Goal: Check status: Check status

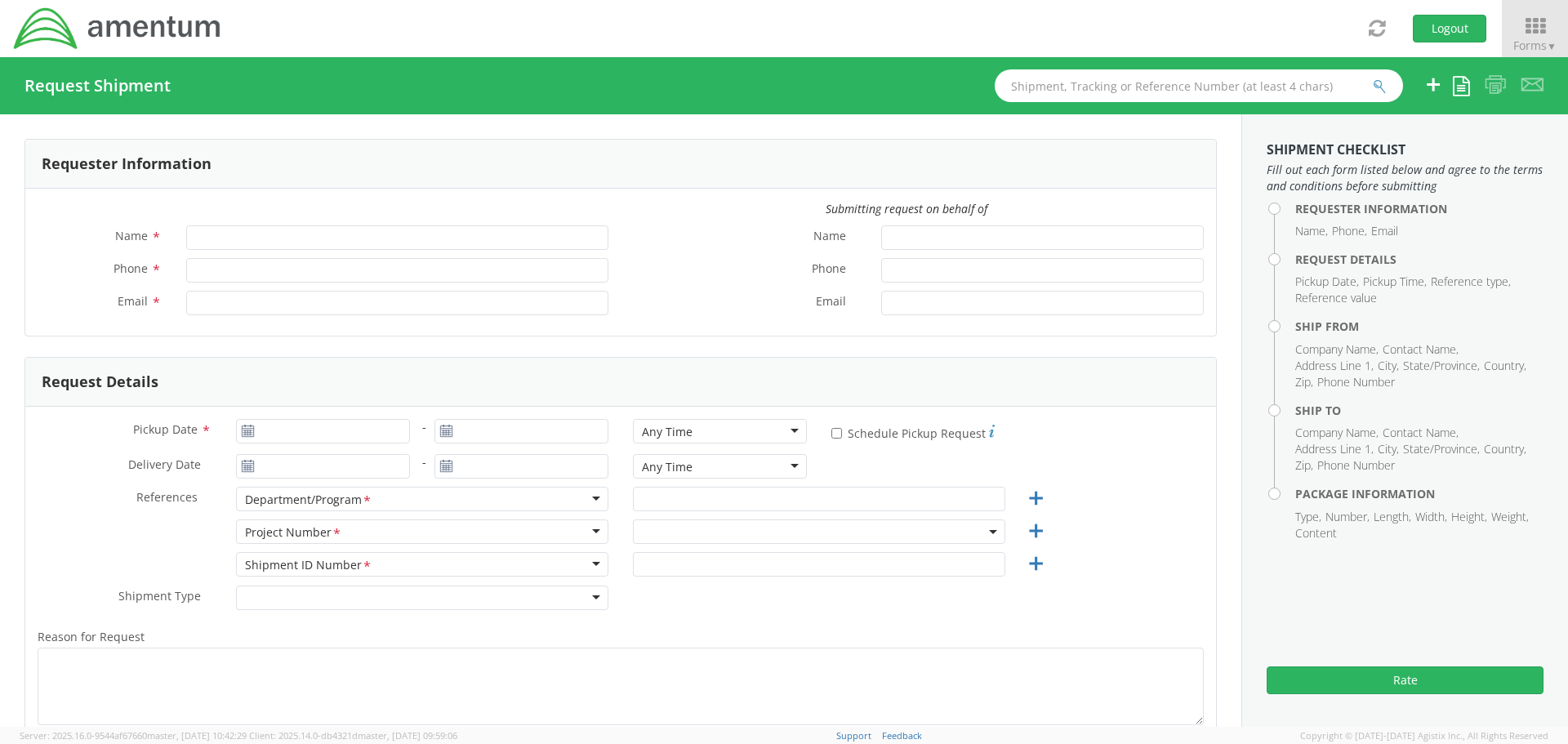
type input "[PERSON_NAME]"
type input "[PHONE_NUMBER]"
type input "[PERSON_NAME][EMAIL_ADDRESS][PERSON_NAME][DOMAIN_NAME]"
click at [1521, 26] on icon at bounding box center [1535, 26] width 76 height 23
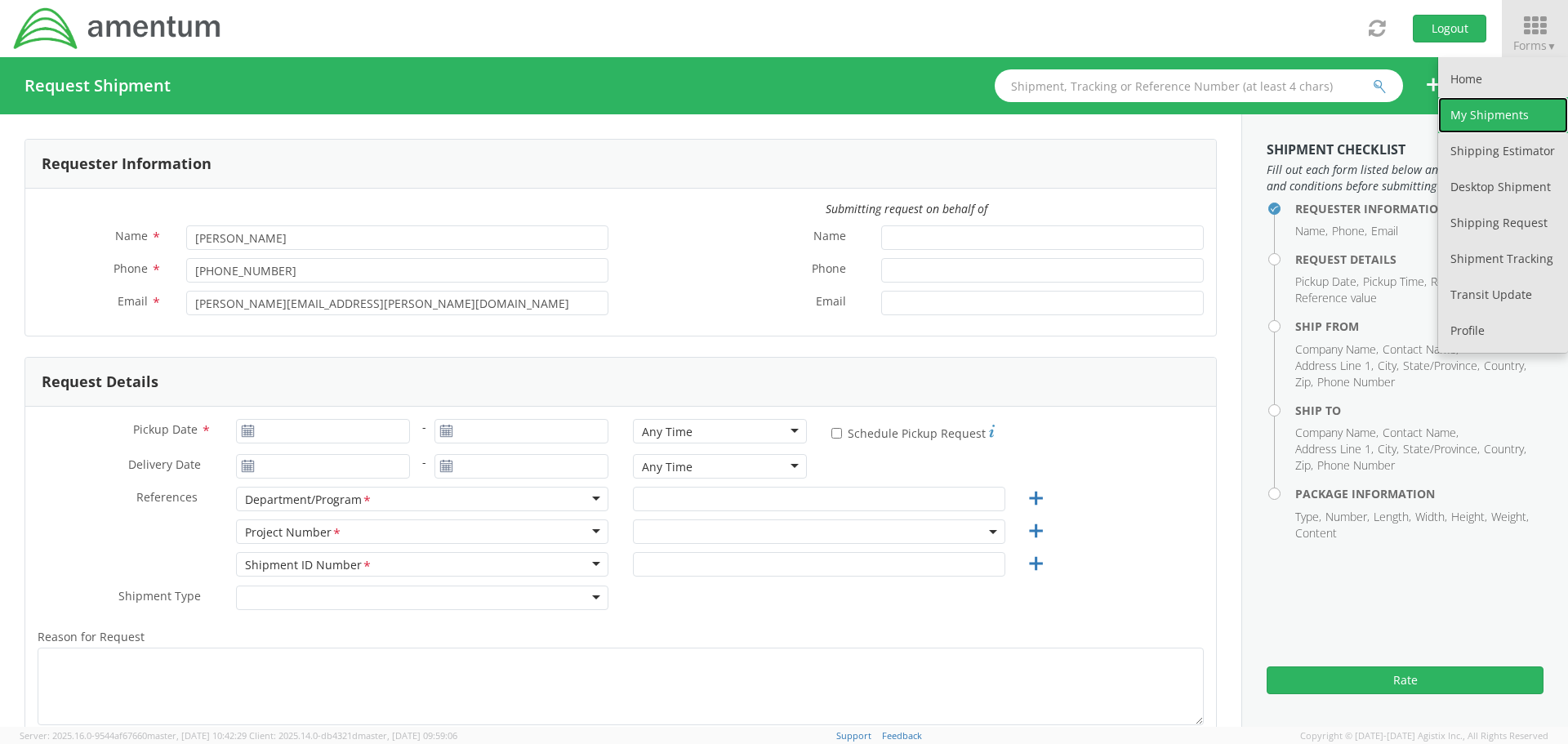
click at [1471, 121] on link "My Shipments" at bounding box center [1503, 114] width 130 height 36
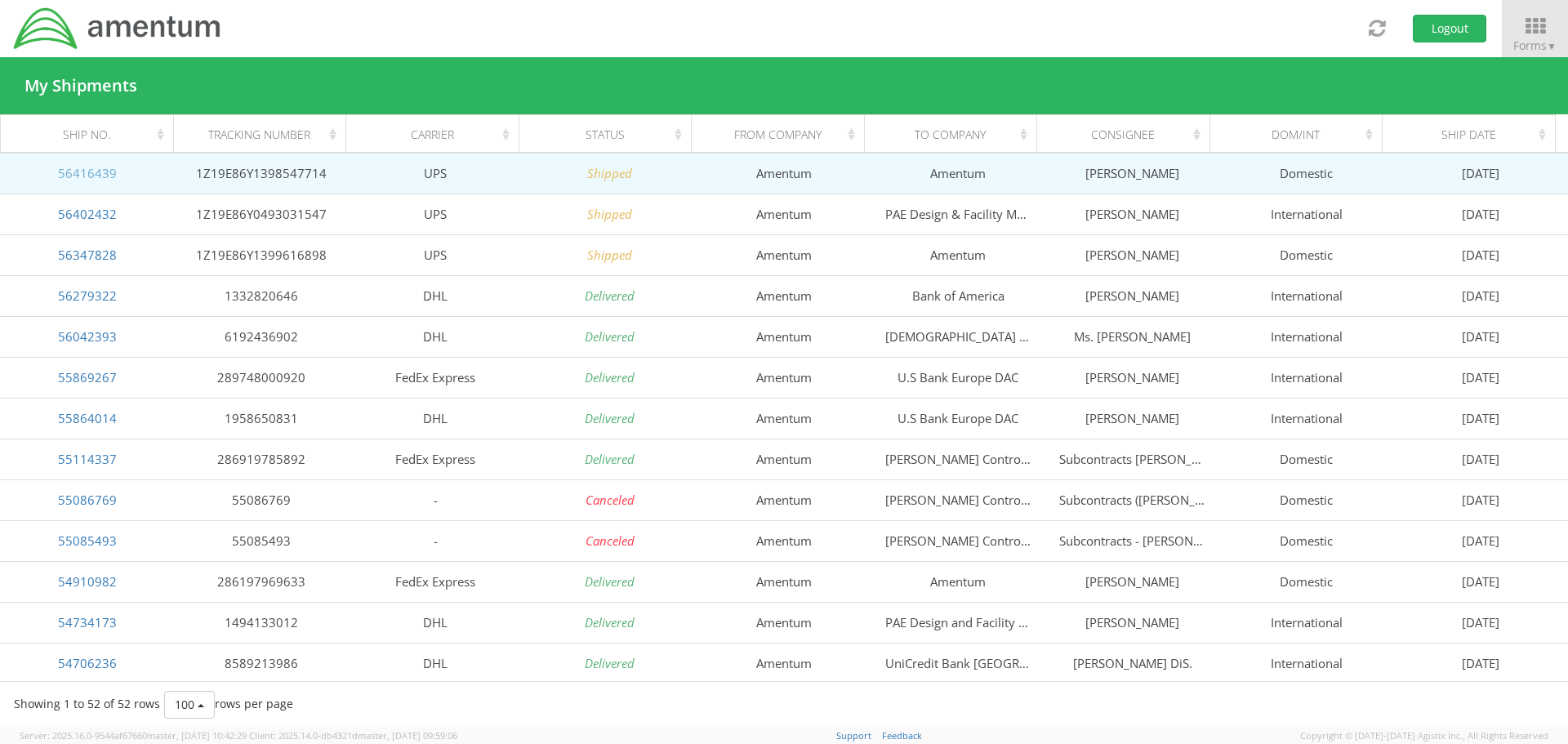
click at [88, 169] on link "56416439" at bounding box center [87, 173] width 59 height 16
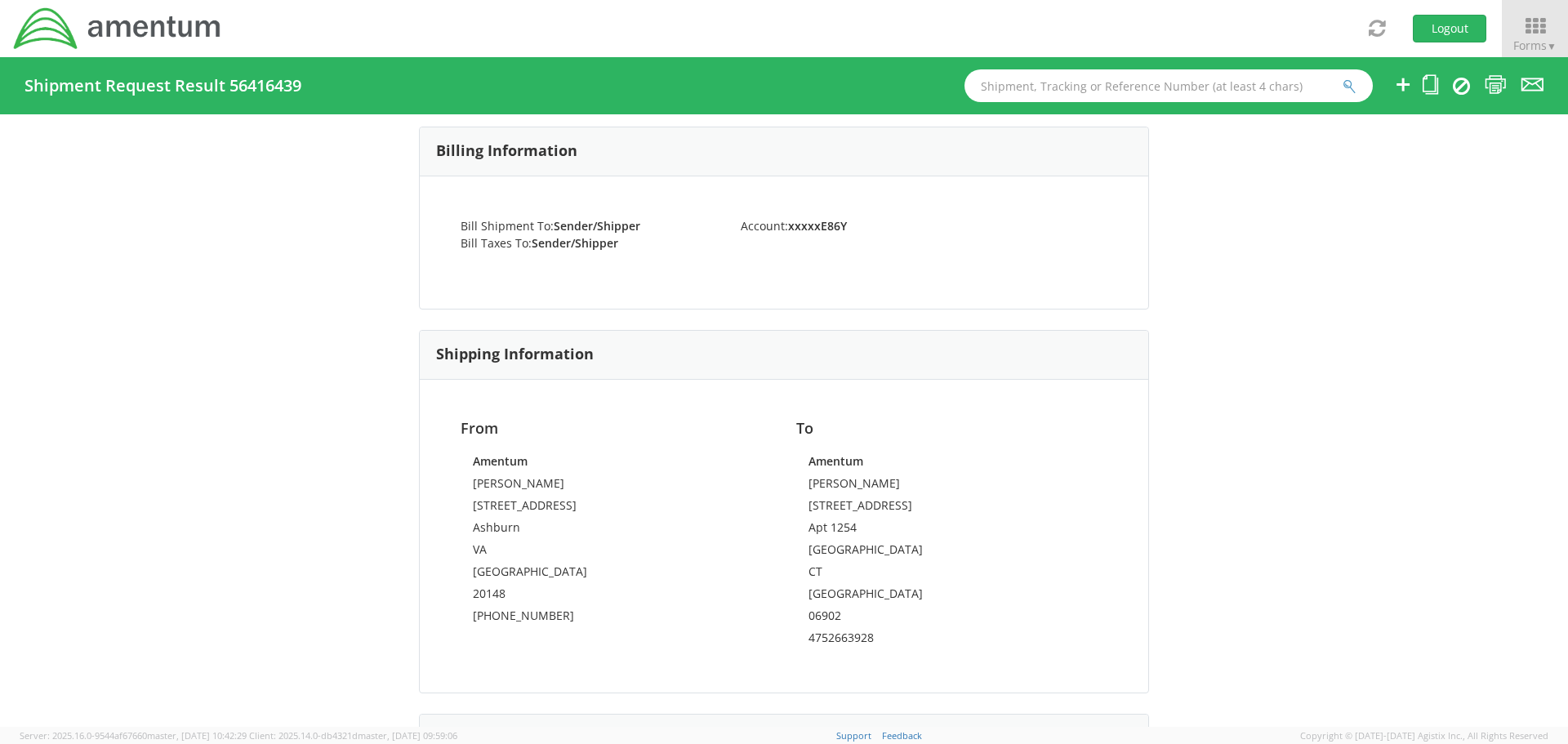
scroll to position [813, 0]
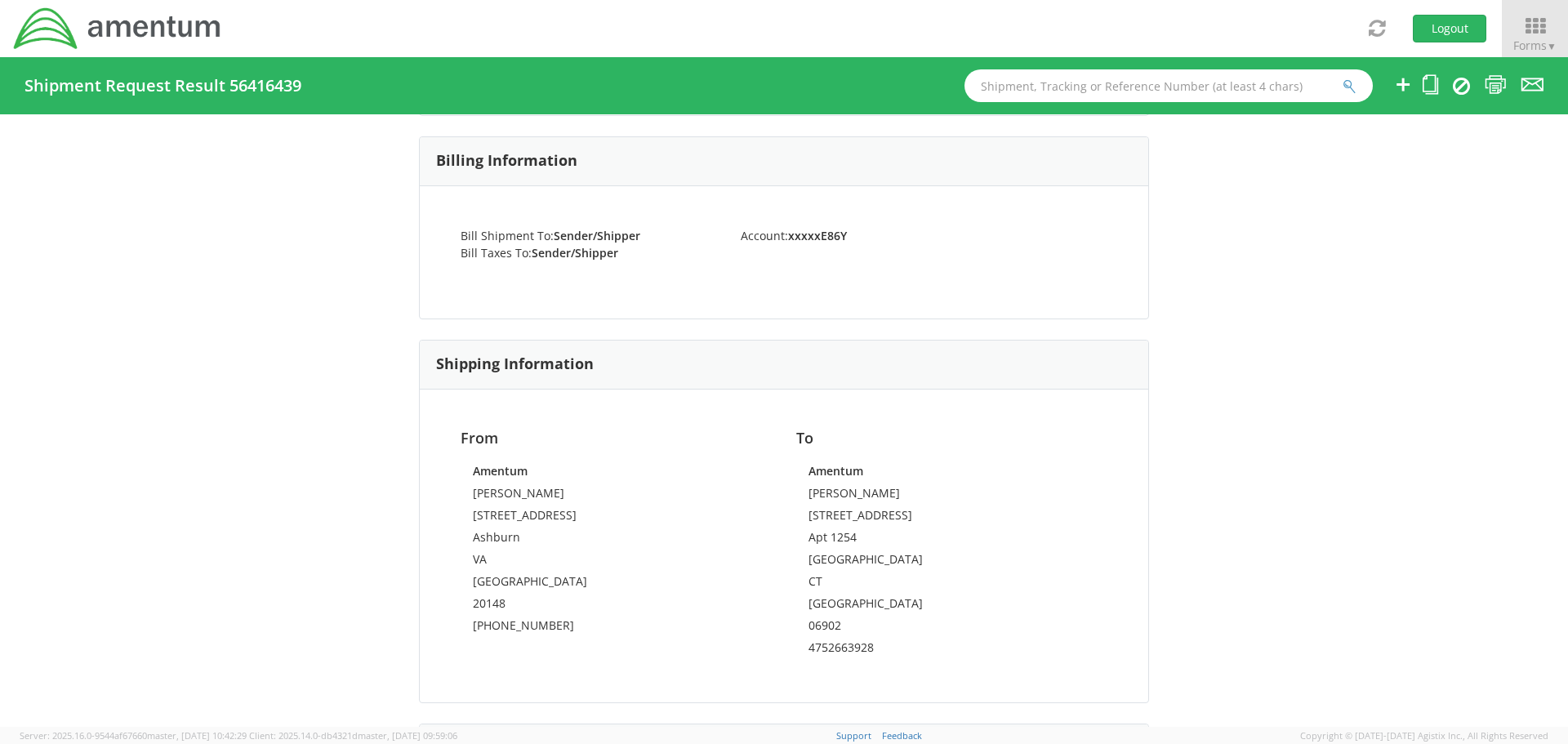
drag, startPoint x: 829, startPoint y: 218, endPoint x: 1384, endPoint y: 179, distance: 556.4
click at [1384, 179] on div "Shipment 56416439 Request Information Request Information Name: [PERSON_NAME] E…" at bounding box center [784, 420] width 1568 height 612
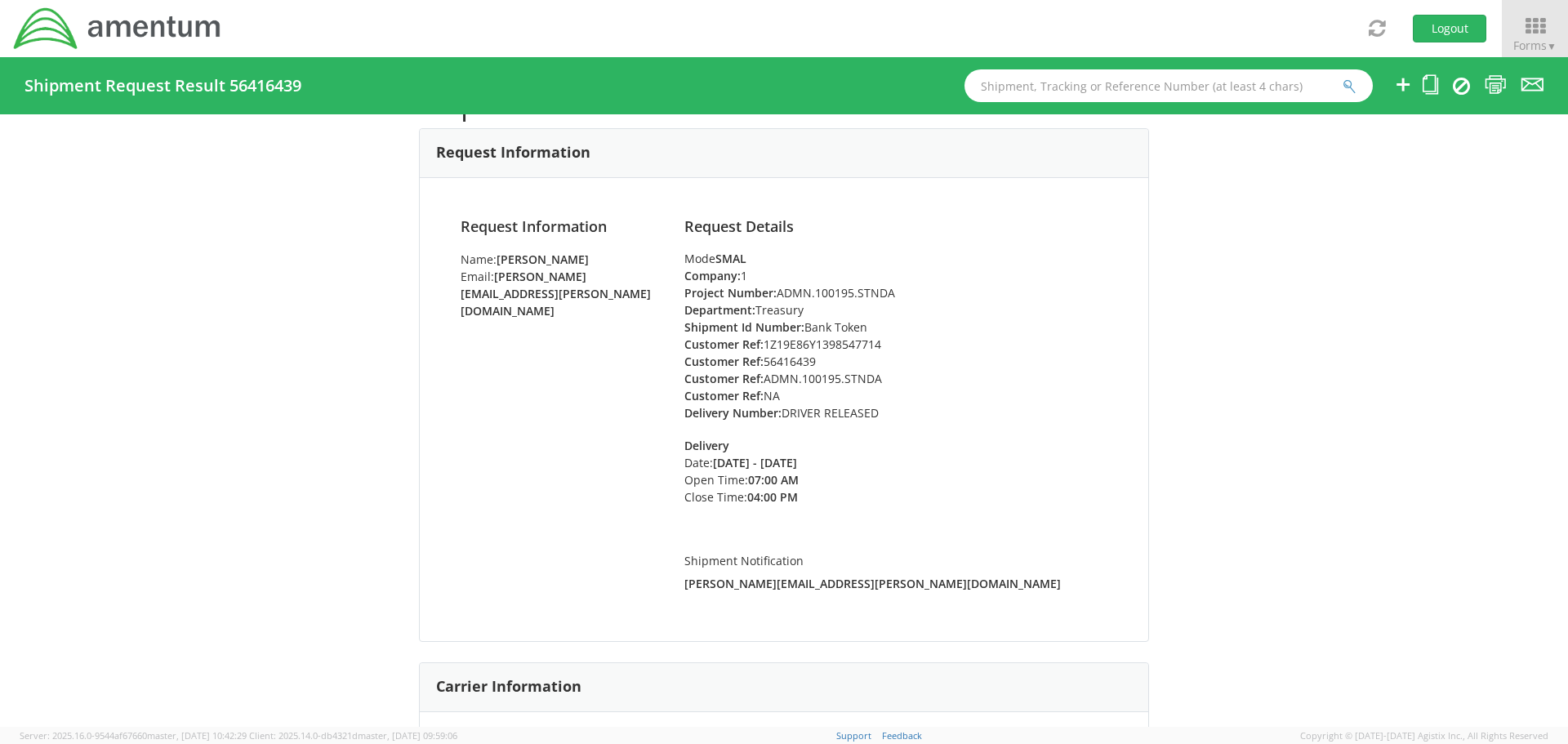
scroll to position [0, 0]
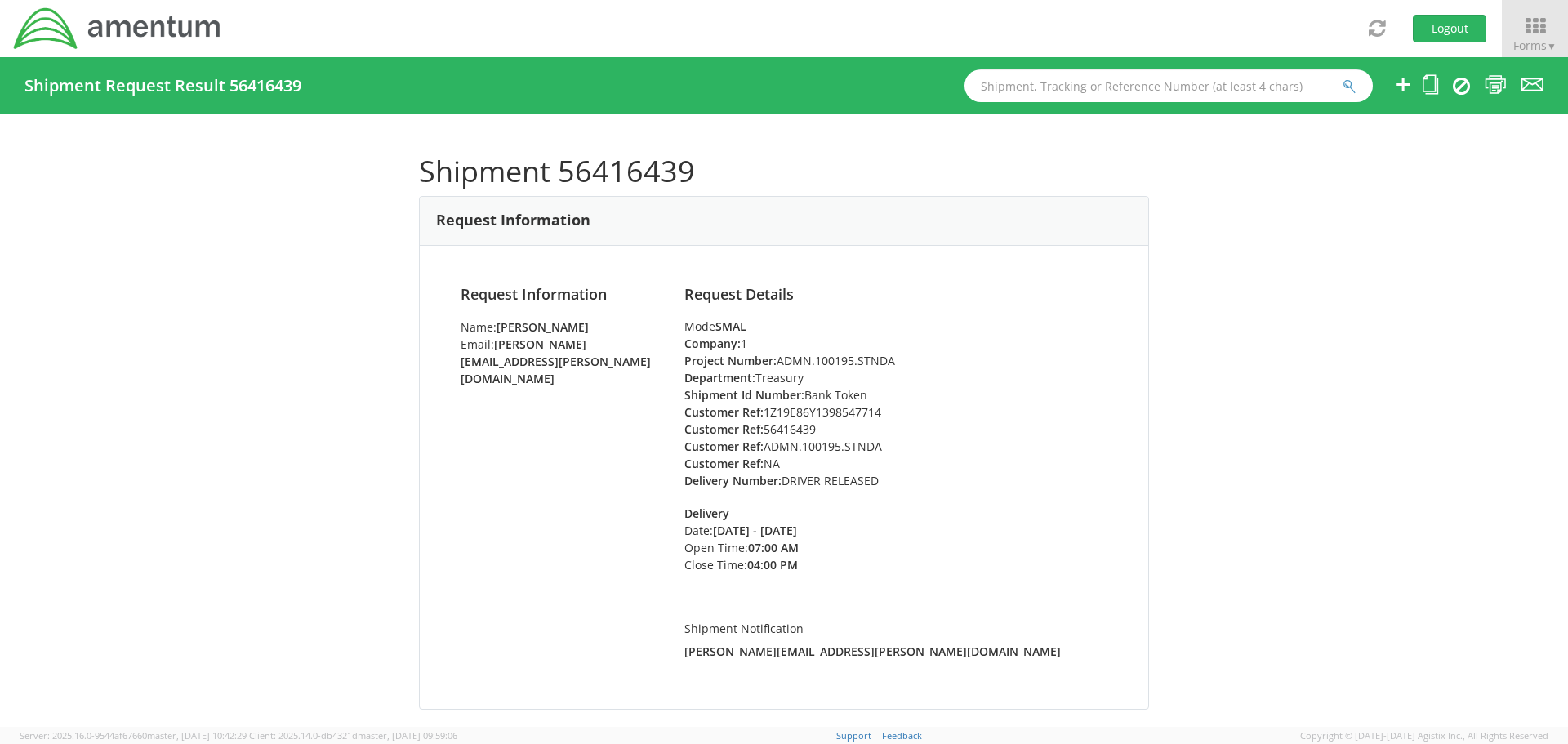
click at [1005, 75] on input "text" at bounding box center [1168, 86] width 408 height 33
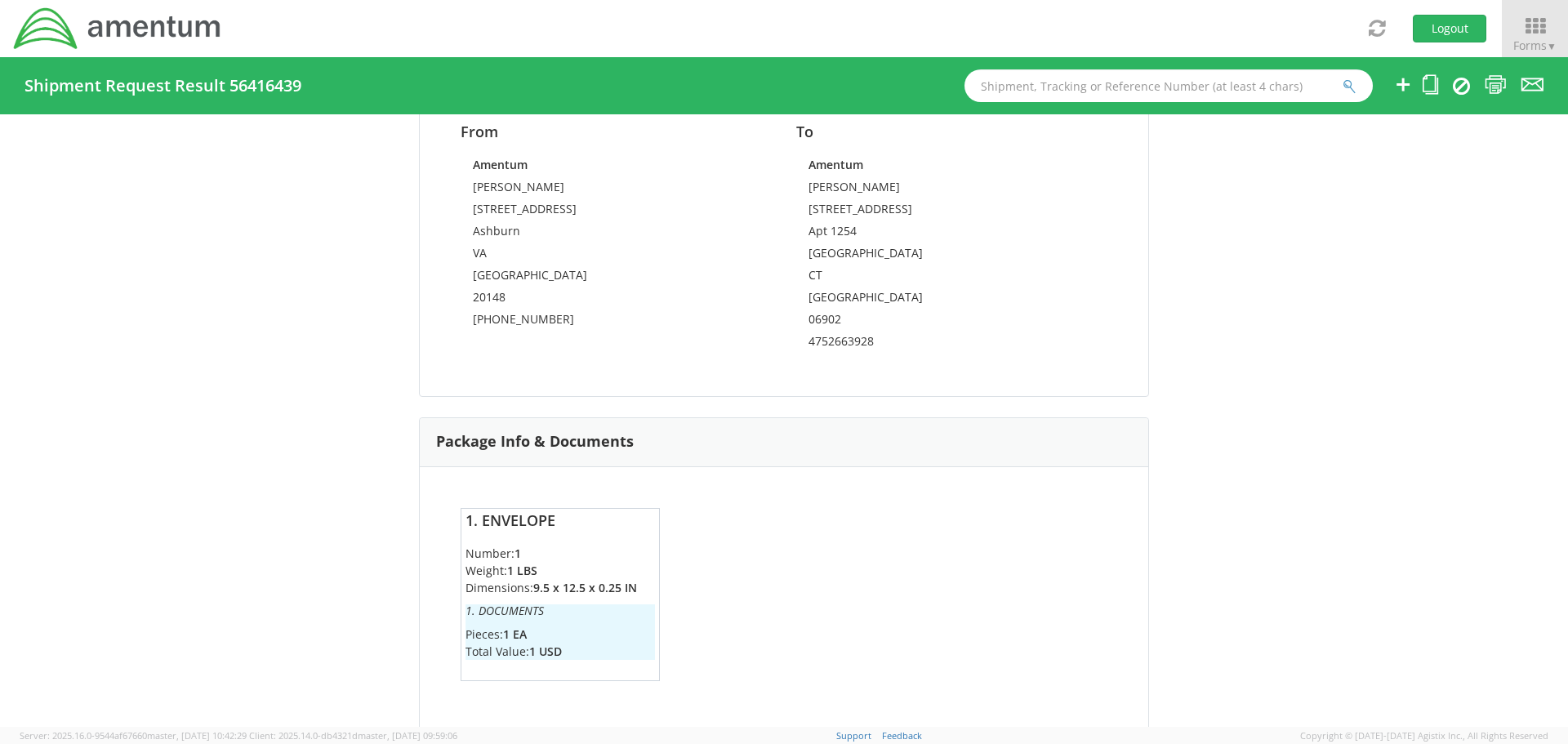
scroll to position [1140, 0]
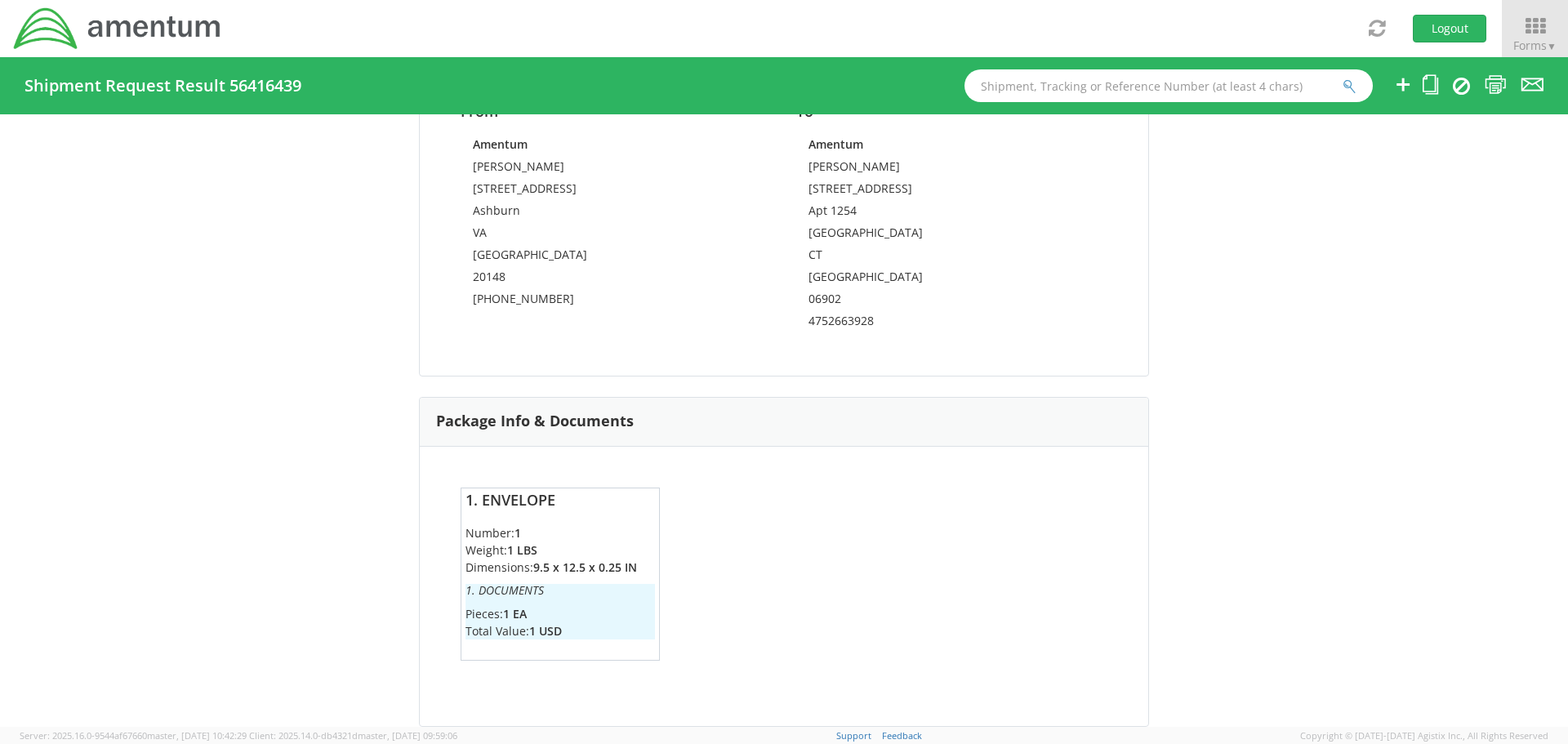
click at [506, 534] on li "Number: 1" at bounding box center [560, 533] width 189 height 17
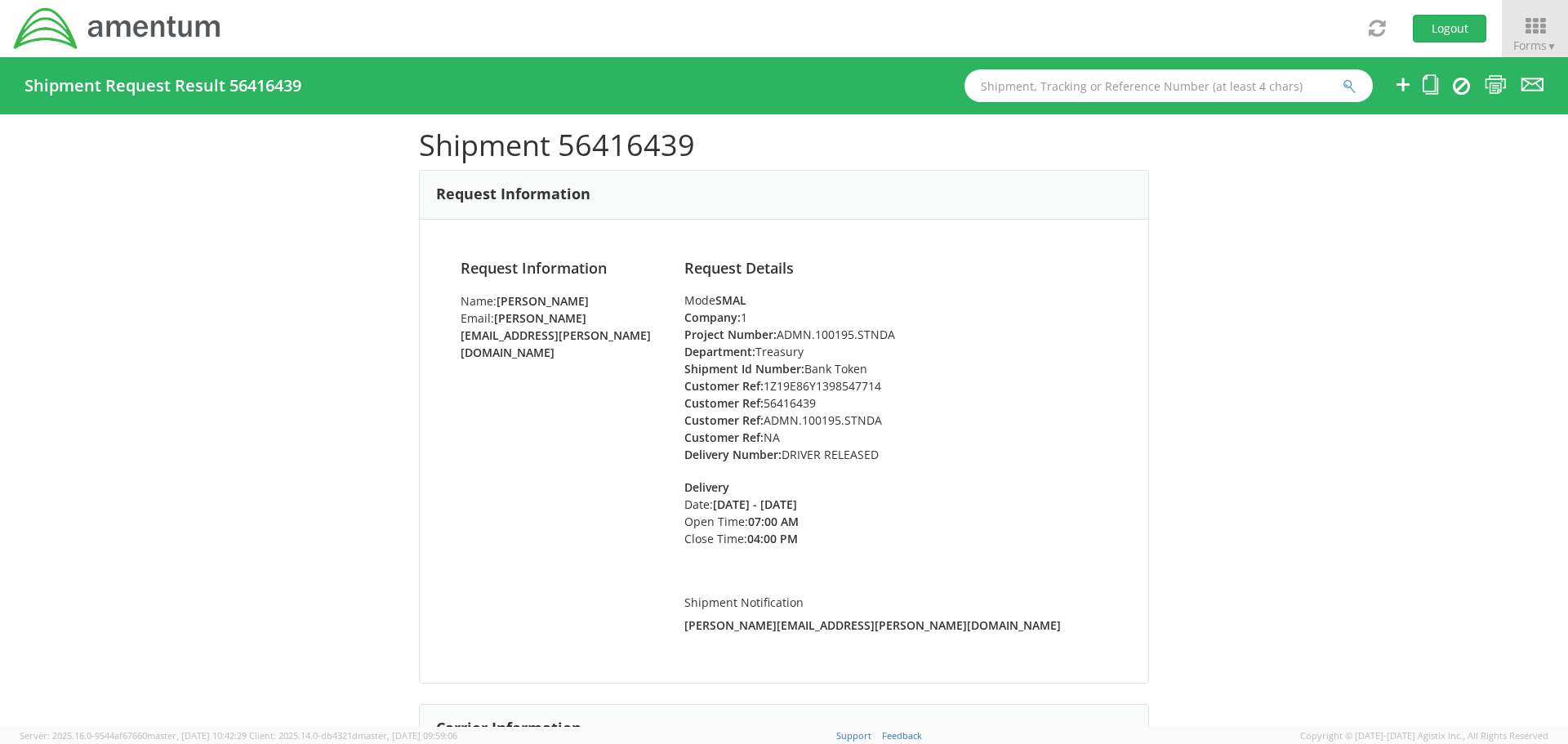
scroll to position [0, 0]
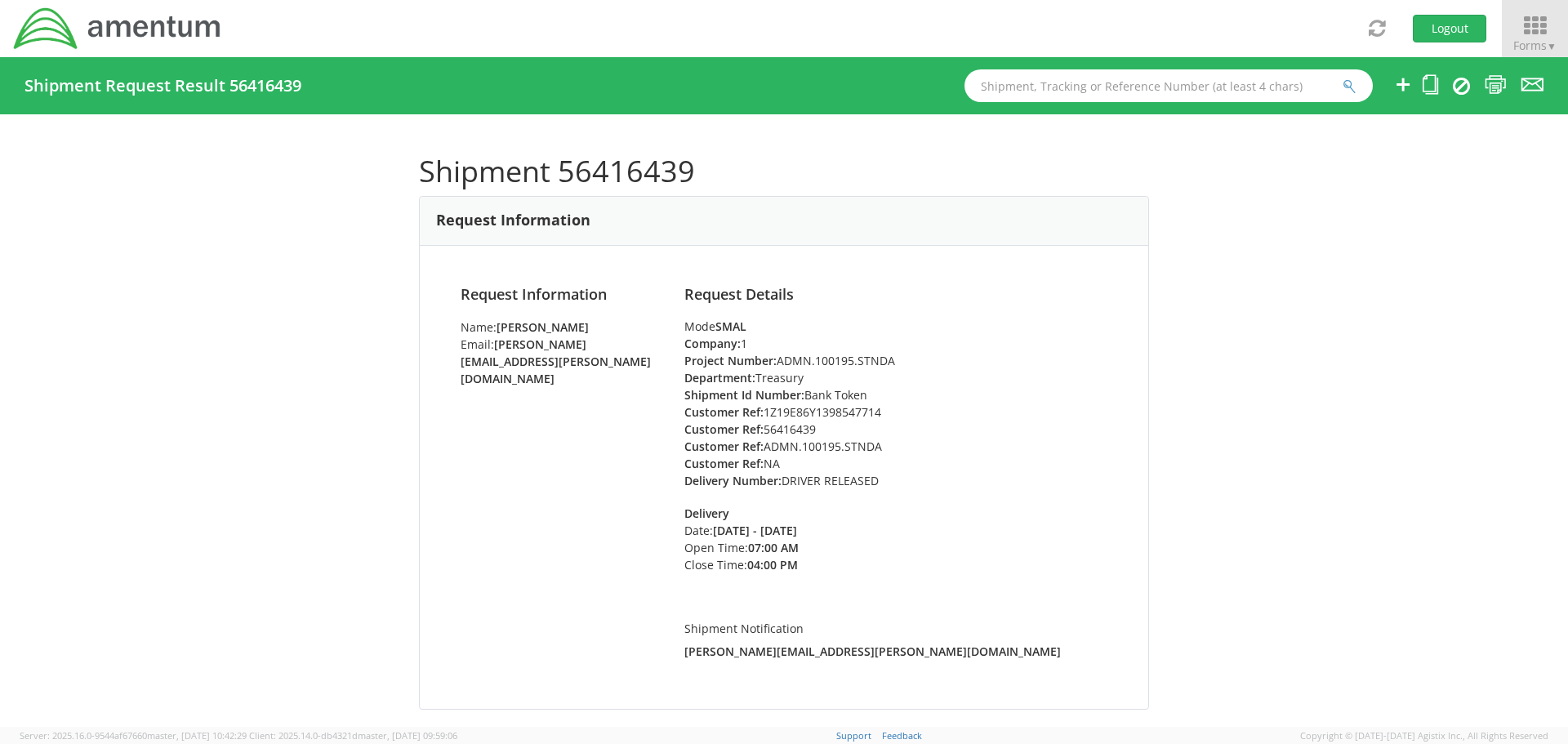
click at [1529, 14] on link "Forms ▼" at bounding box center [1535, 28] width 66 height 57
